Goal: Find specific page/section: Find specific page/section

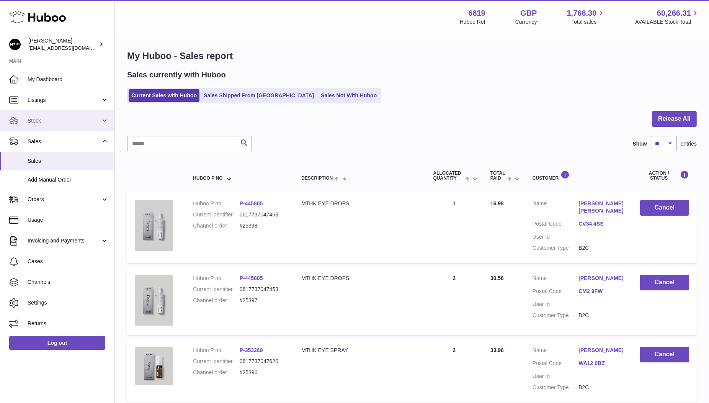
click at [44, 124] on span "Stock" at bounding box center [64, 120] width 73 height 7
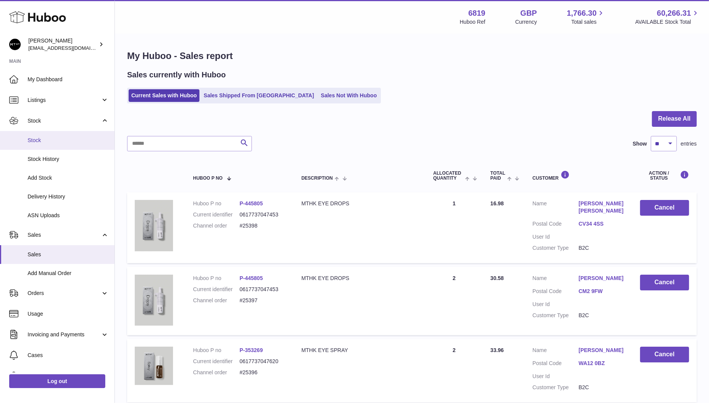
click at [47, 139] on span "Stock" at bounding box center [68, 140] width 81 height 7
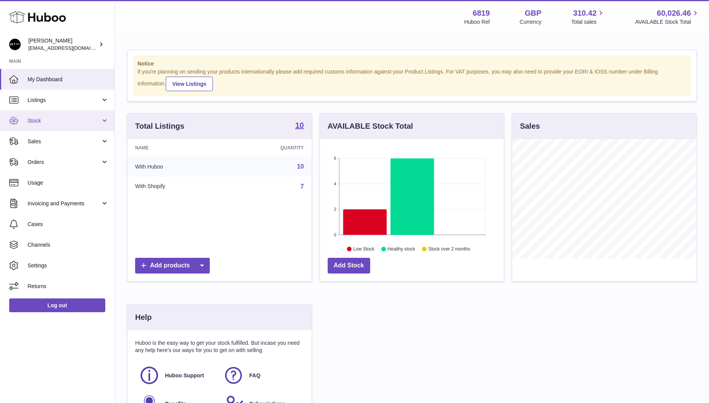
click at [49, 130] on link "Stock" at bounding box center [57, 120] width 115 height 21
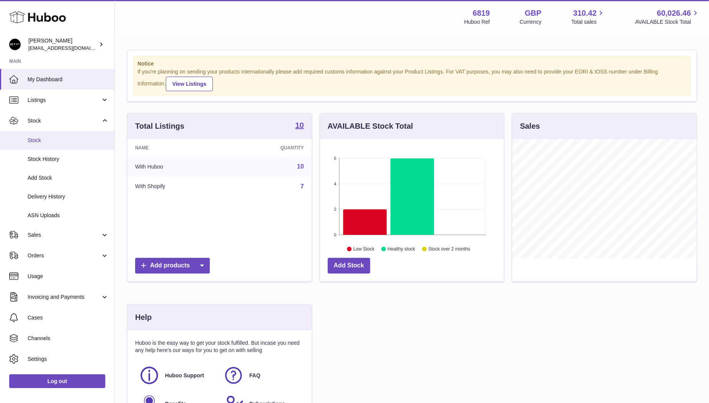
click at [51, 147] on link "Stock" at bounding box center [57, 140] width 115 height 19
